Goal: Navigation & Orientation: Find specific page/section

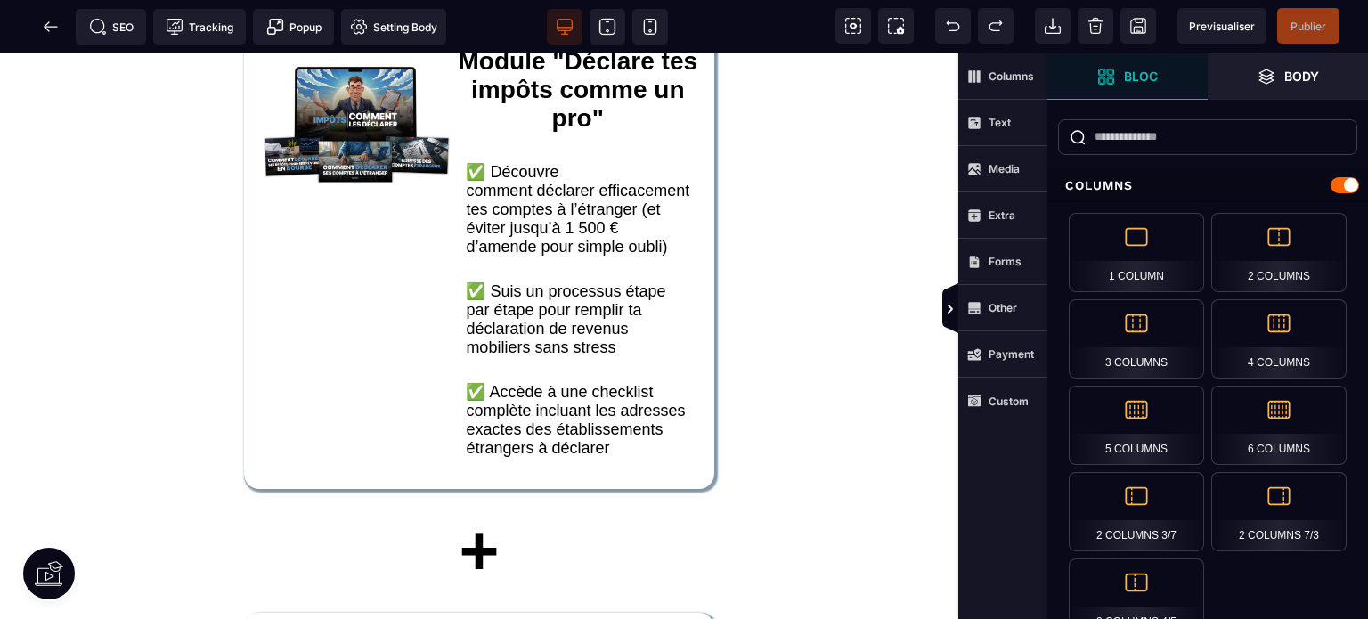
scroll to position [16408, 0]
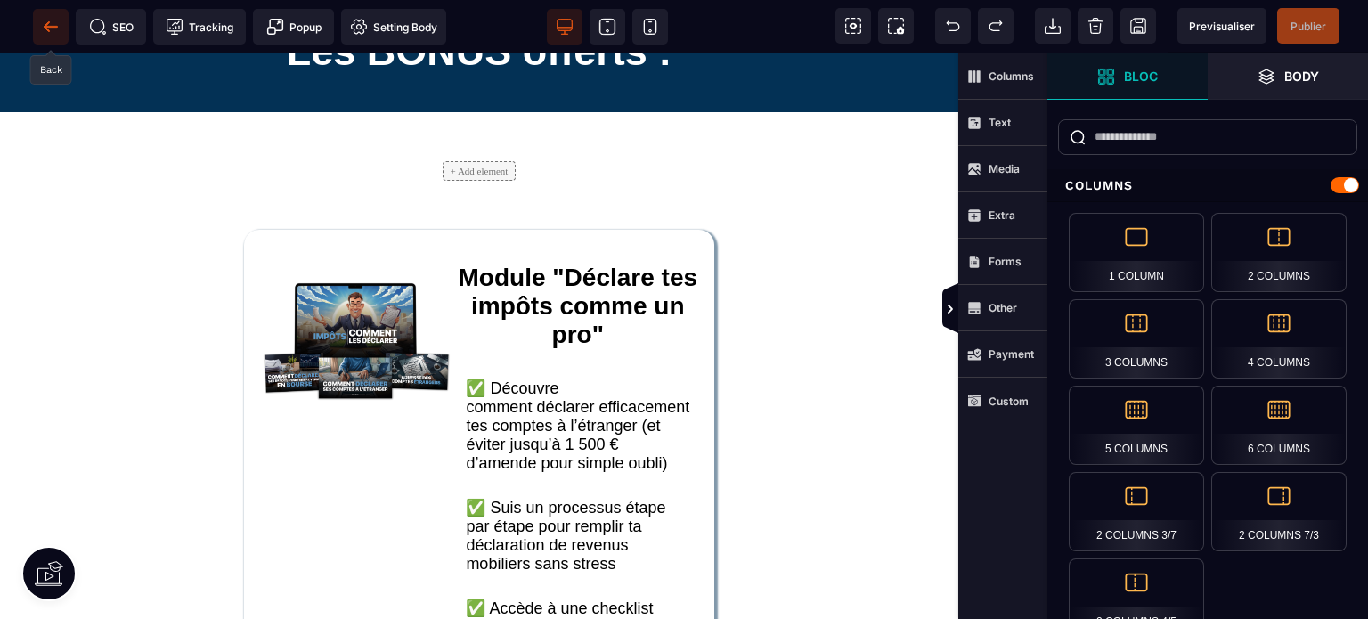
click at [45, 20] on icon at bounding box center [51, 27] width 18 height 18
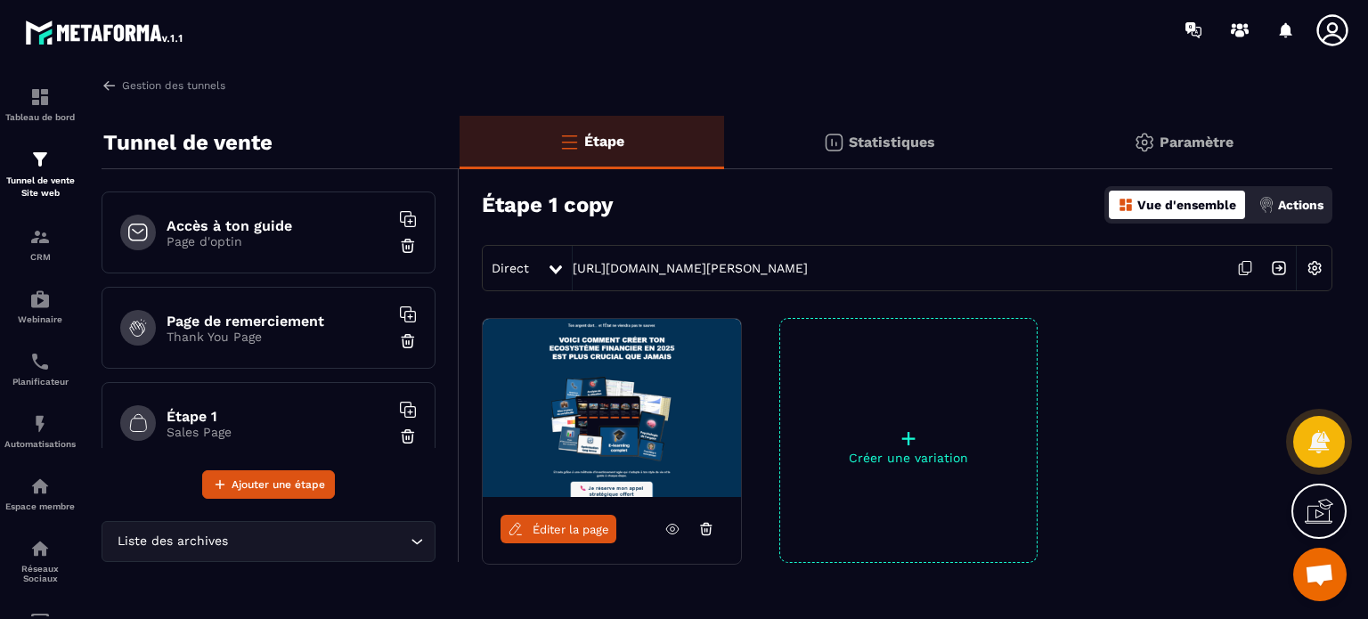
click at [1332, 30] on icon at bounding box center [1332, 30] width 36 height 36
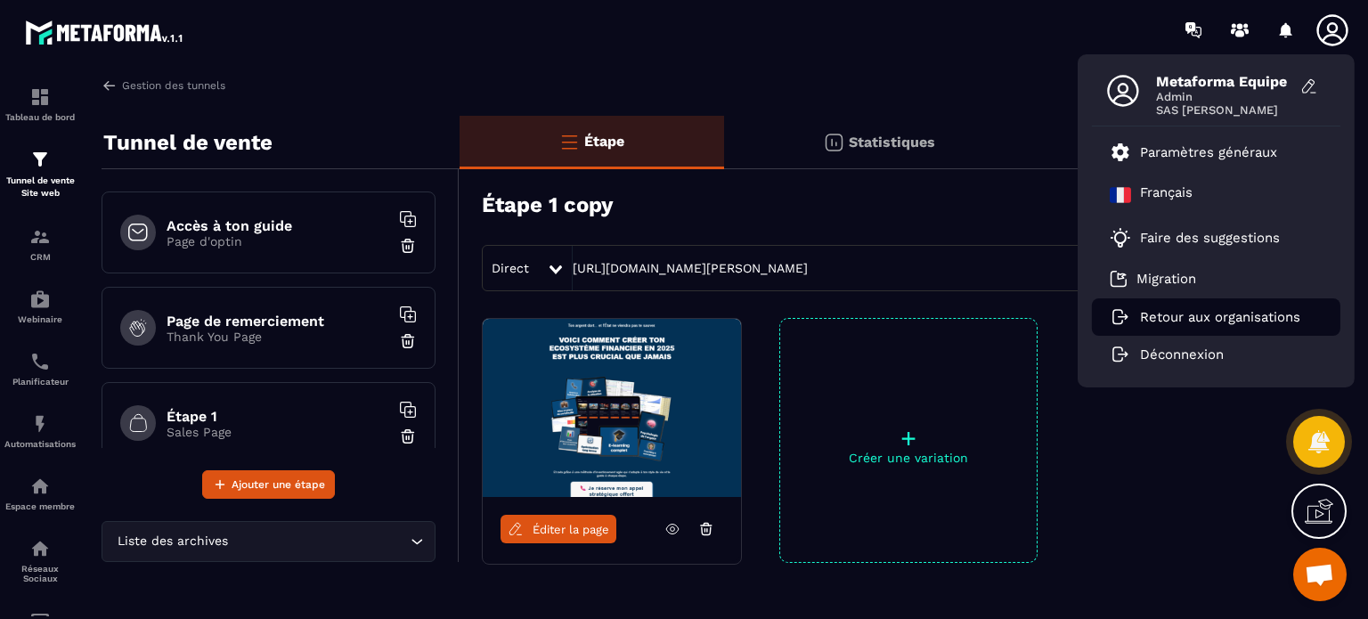
click at [1227, 307] on li "Retour aux organisations" at bounding box center [1216, 316] width 248 height 37
click at [1203, 318] on p "Retour aux organisations" at bounding box center [1220, 317] width 160 height 16
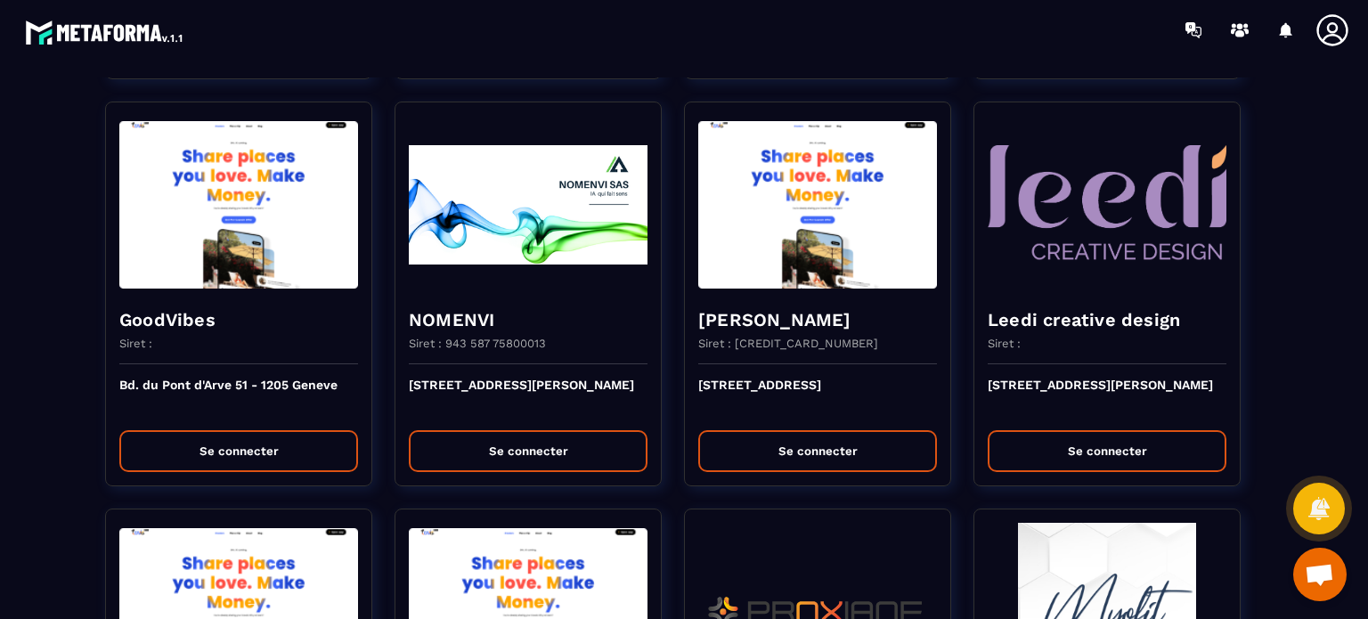
scroll to position [4131, 0]
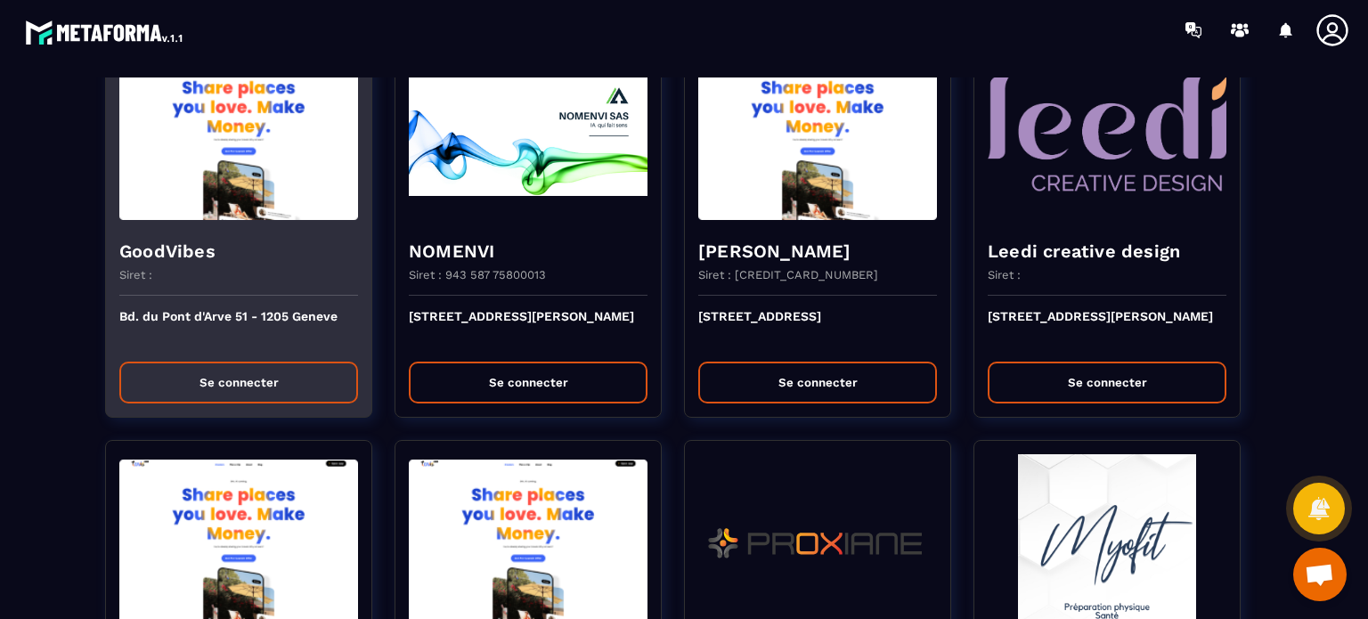
click at [228, 380] on button "Se connecter" at bounding box center [238, 382] width 239 height 42
